Goal: Transaction & Acquisition: Purchase product/service

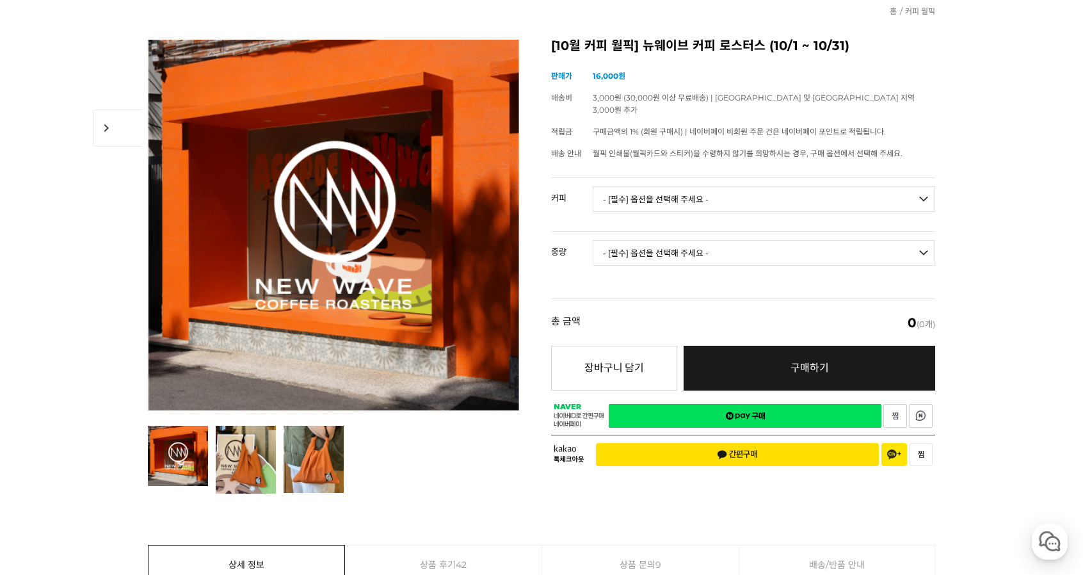
scroll to position [128, 0]
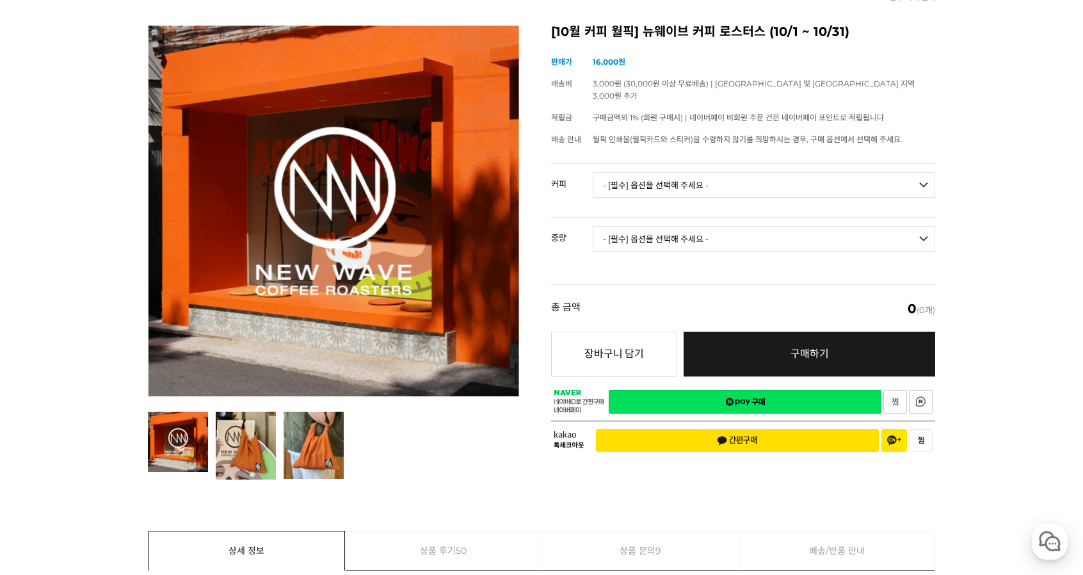
scroll to position [128, 0]
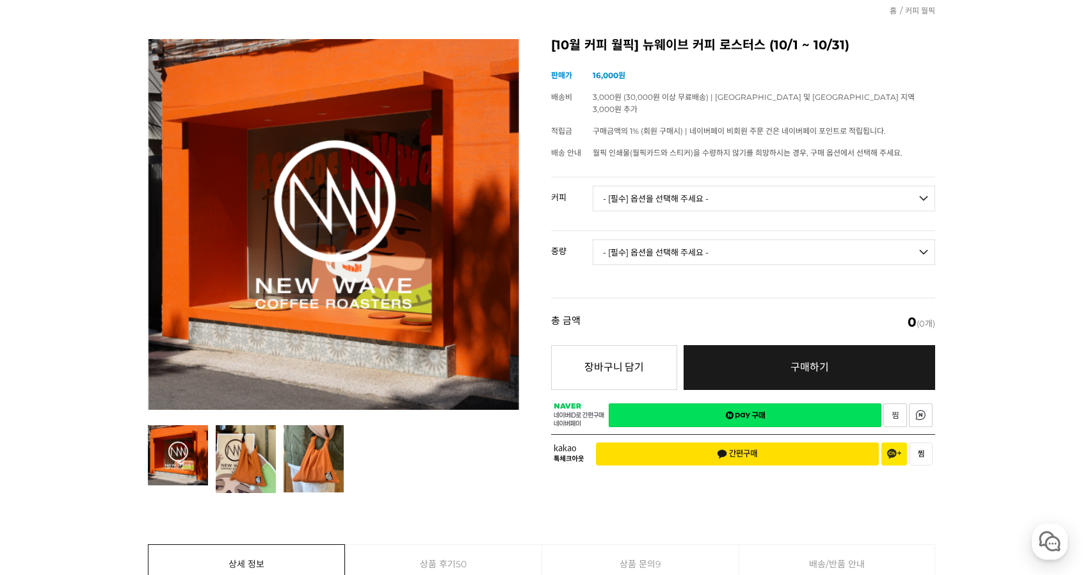
drag, startPoint x: 749, startPoint y: 182, endPoint x: 752, endPoint y: 189, distance: 7.7
click at [749, 186] on select "- [필수] 옵션을 선택해 주세요 - ------------------- 언스페셜티 분쇄도 가이드 종이 받기 (주문 1건당 최대 1개 제공) …" at bounding box center [763, 199] width 342 height 26
click at [757, 186] on select "- [필수] 옵션을 선택해 주세요 - ------------------- 언스페셜티 분쇄도 가이드 종이 받기 (주문 1건당 최대 1개 제공) …" at bounding box center [763, 199] width 342 height 26
click at [592, 186] on select "- [필수] 옵션을 선택해 주세요 - ------------------- 언스페셜티 분쇄도 가이드 종이 받기 (주문 1건당 최대 1개 제공) …" at bounding box center [763, 199] width 342 height 26
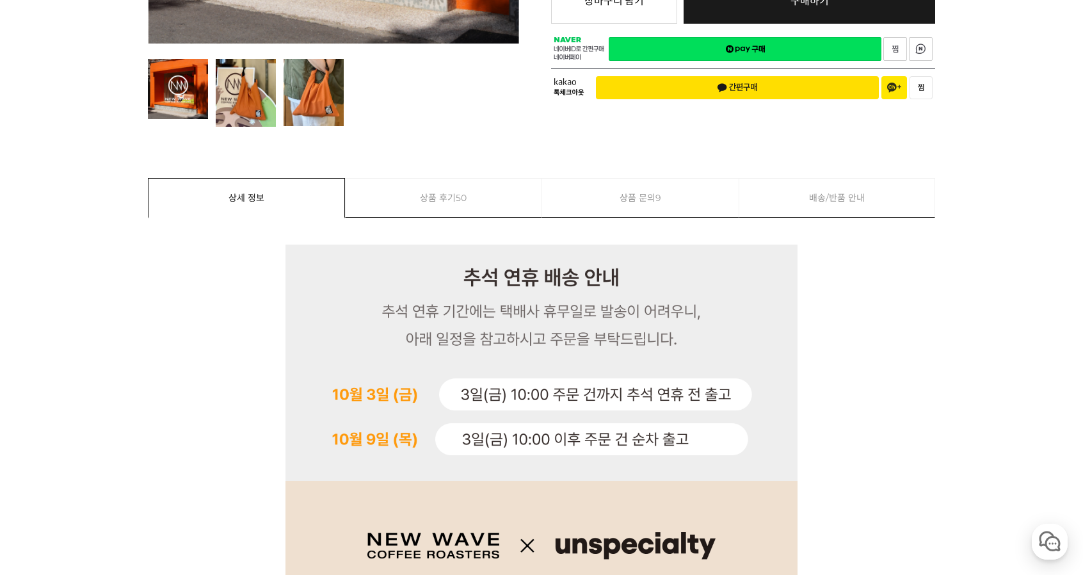
scroll to position [0, 0]
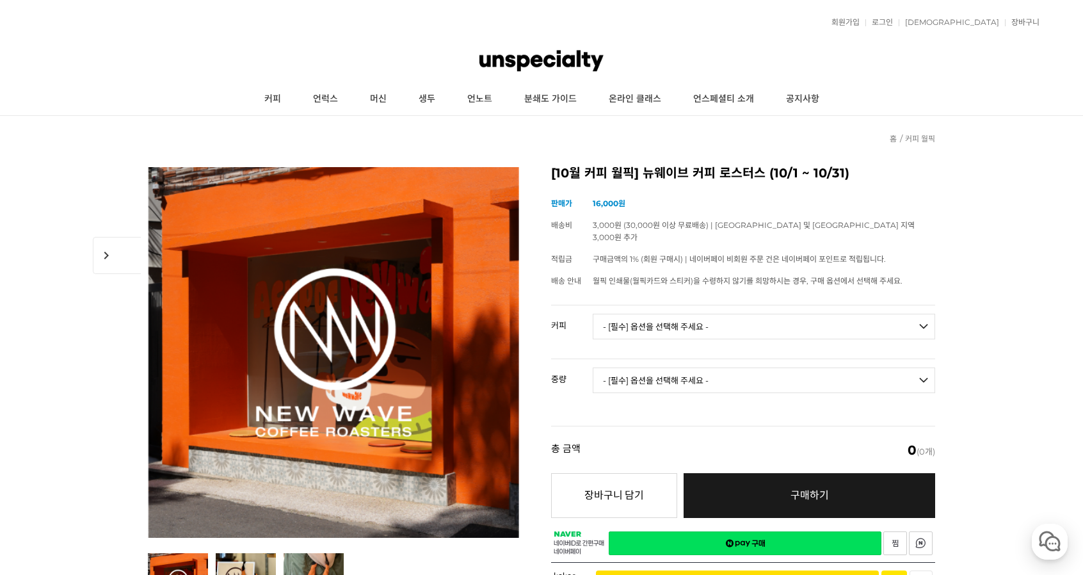
click at [790, 313] on select "- [필수] 옵션을 선택해 주세요 - ------------------- 언스페셜티 분쇄도 가이드 종이 받기 (주문 1건당 최대 1개 제공) …" at bounding box center [763, 326] width 342 height 26
select select "#3 에티오피아 구지 우라가 고고구 에얼룸 풀리 워시드"
click at [592, 313] on select "- [필수] 옵션을 선택해 주세요 - ------------------- 언스페셜티 분쇄도 가이드 종이 받기 (주문 1건당 최대 1개 제공) …" at bounding box center [763, 326] width 342 height 26
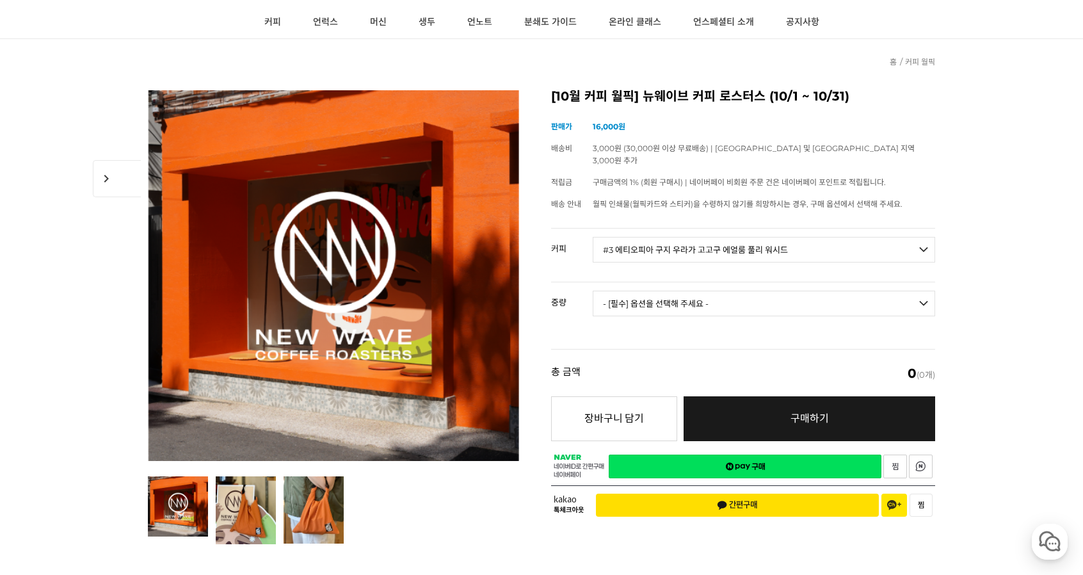
scroll to position [128, 0]
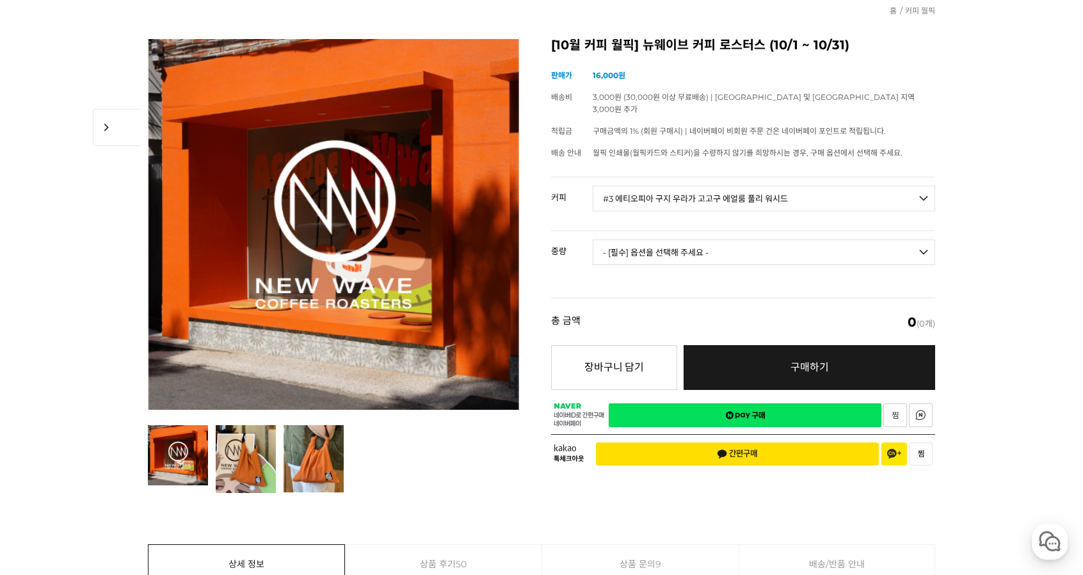
click at [861, 239] on select "- [필수] 옵션을 선택해 주세요 - ------------------- 200g" at bounding box center [763, 252] width 342 height 26
click at [855, 239] on select "- [필수] 옵션을 선택해 주세요 - ------------------- 200g" at bounding box center [763, 252] width 342 height 26
select select "200g"
click at [592, 239] on select "- [필수] 옵션을 선택해 주세요 - ------------------- 200g" at bounding box center [763, 252] width 342 height 26
select select "*"
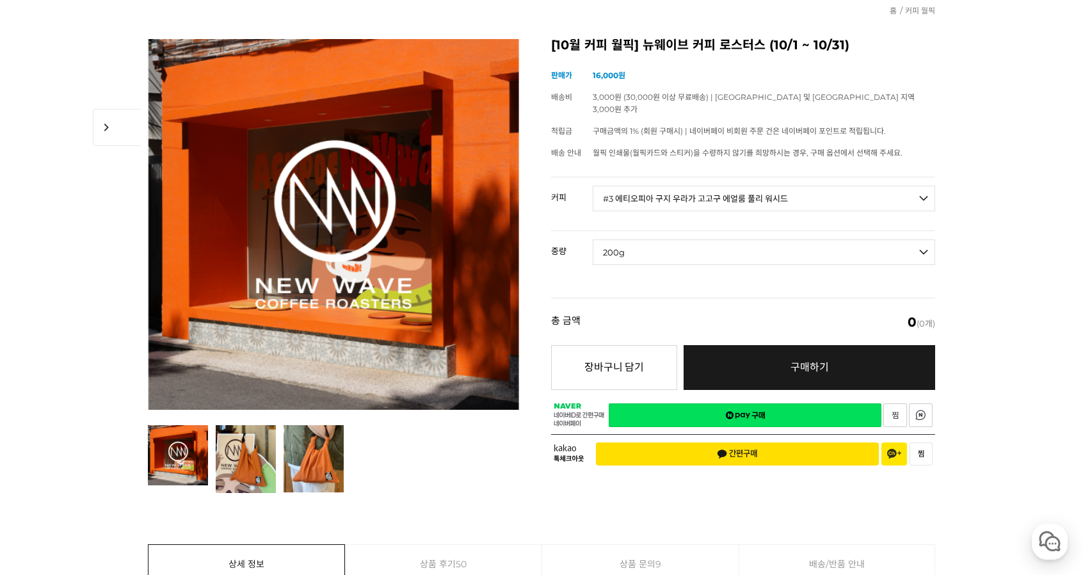
select select "*"
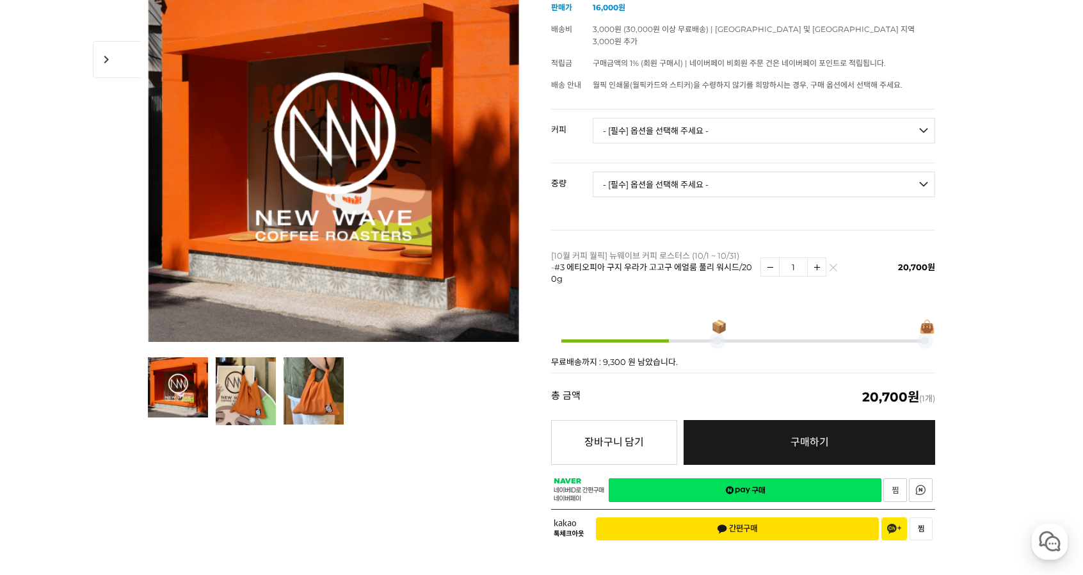
scroll to position [256, 0]
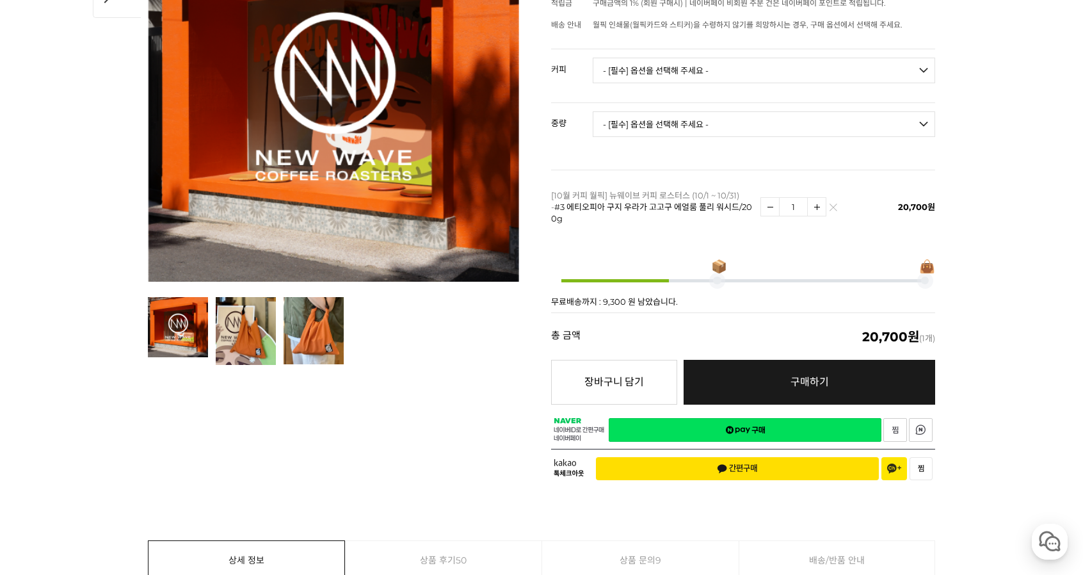
click at [814, 198] on img at bounding box center [816, 207] width 18 height 18
click at [770, 198] on img at bounding box center [770, 207] width 18 height 18
type input "1"
click at [803, 418] on link "네이버페이 구매하기" at bounding box center [744, 430] width 273 height 24
